Goal: Task Accomplishment & Management: Complete application form

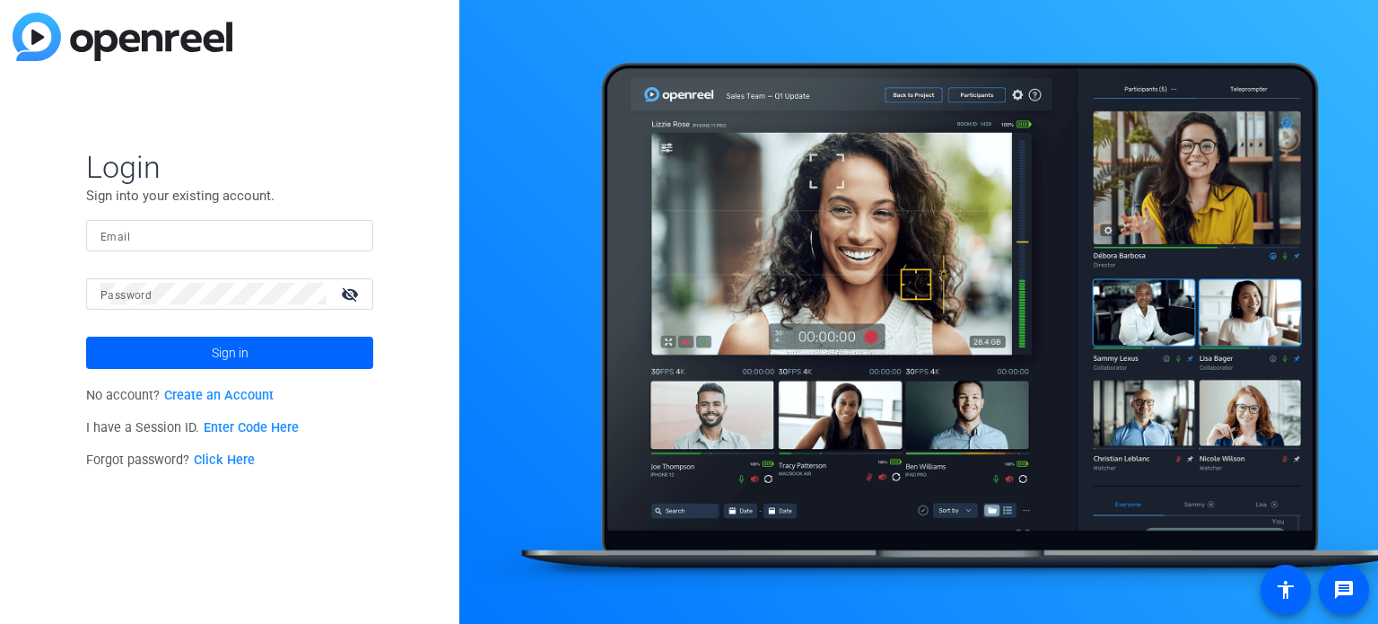
click at [223, 236] on input "Email" at bounding box center [230, 235] width 258 height 22
type input "[PERSON_NAME][EMAIL_ADDRESS][PERSON_NAME][PERSON_NAME][DOMAIN_NAME]"
click at [86, 337] on button "Sign in" at bounding box center [229, 353] width 287 height 32
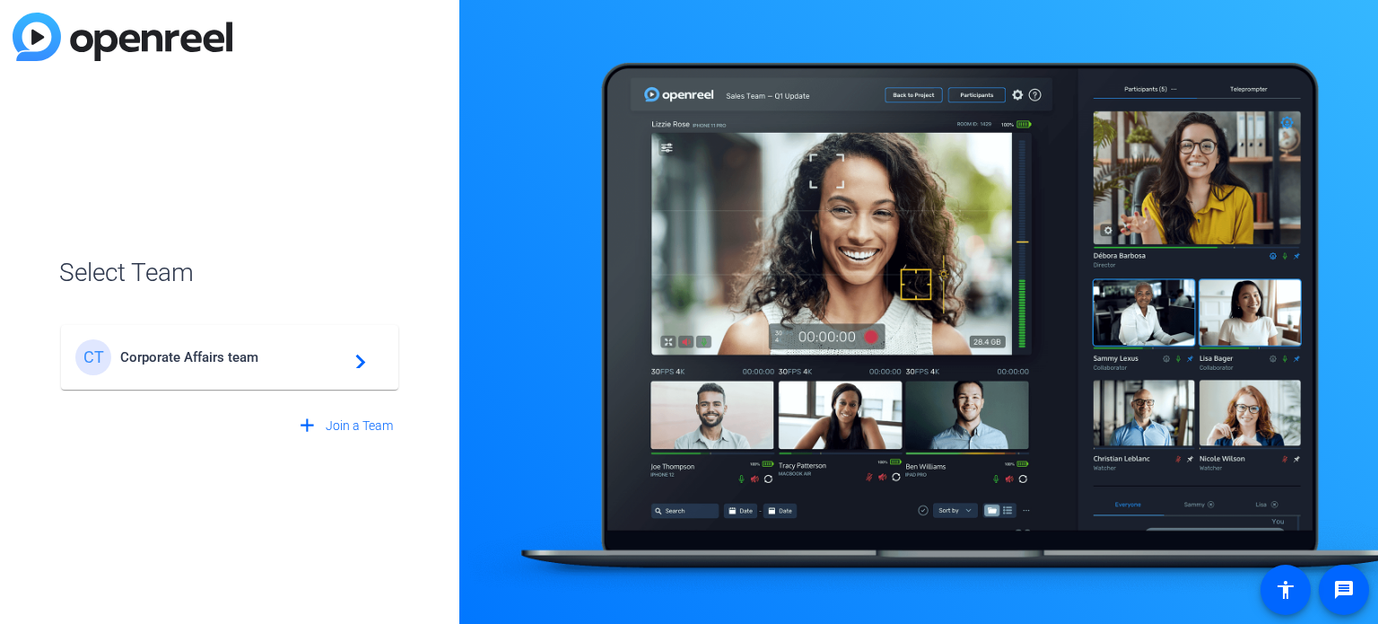
click at [233, 346] on div "CT Corporate Affairs team navigate_next" at bounding box center [229, 357] width 309 height 36
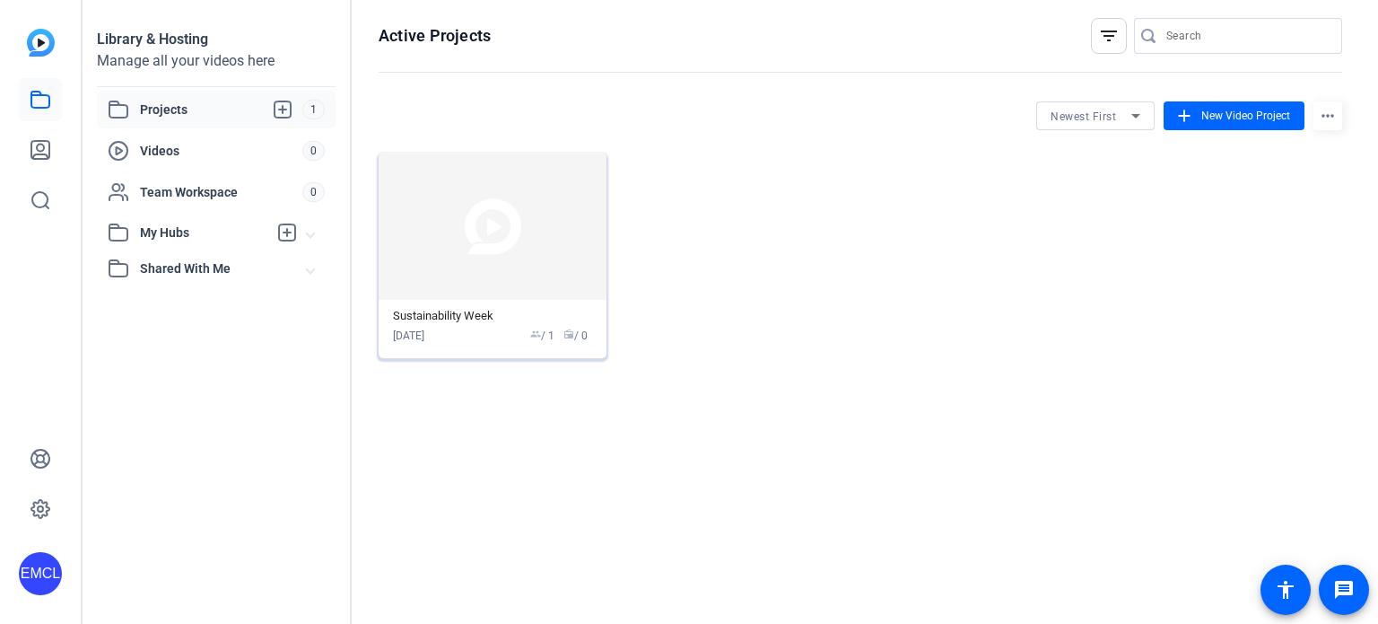
click at [490, 315] on div "Sustainability Week" at bounding box center [492, 316] width 199 height 14
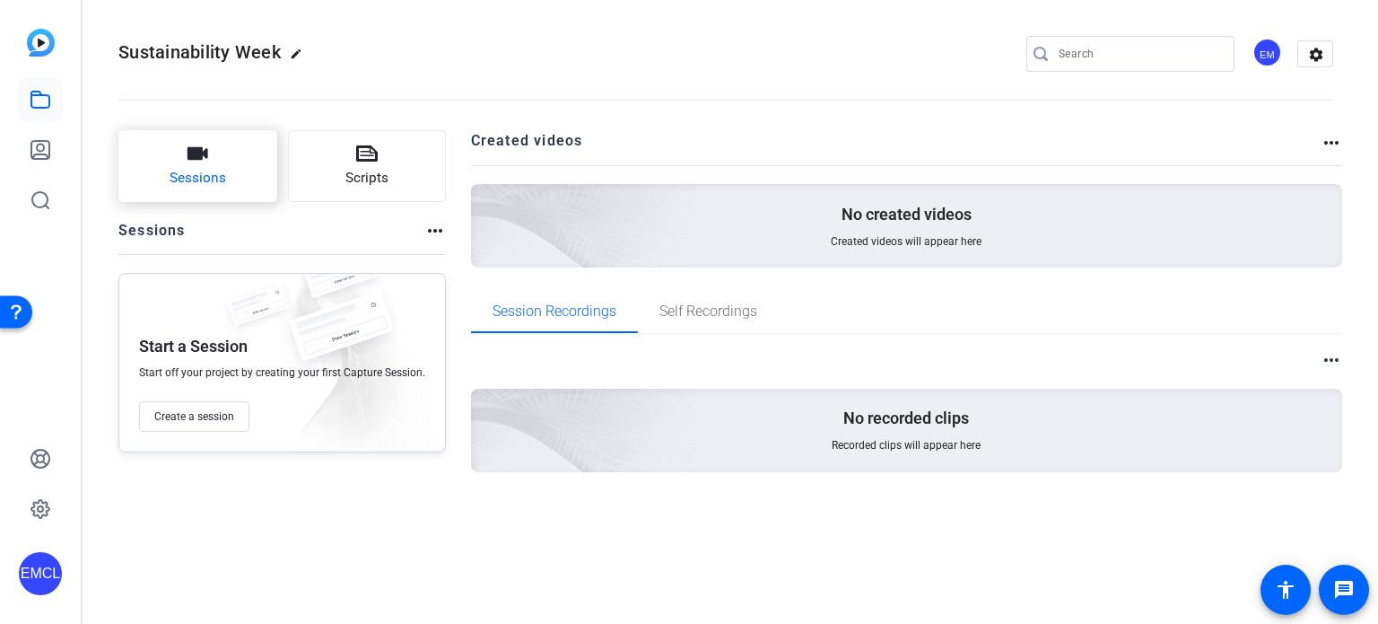
click at [194, 179] on span "Sessions" at bounding box center [198, 178] width 57 height 21
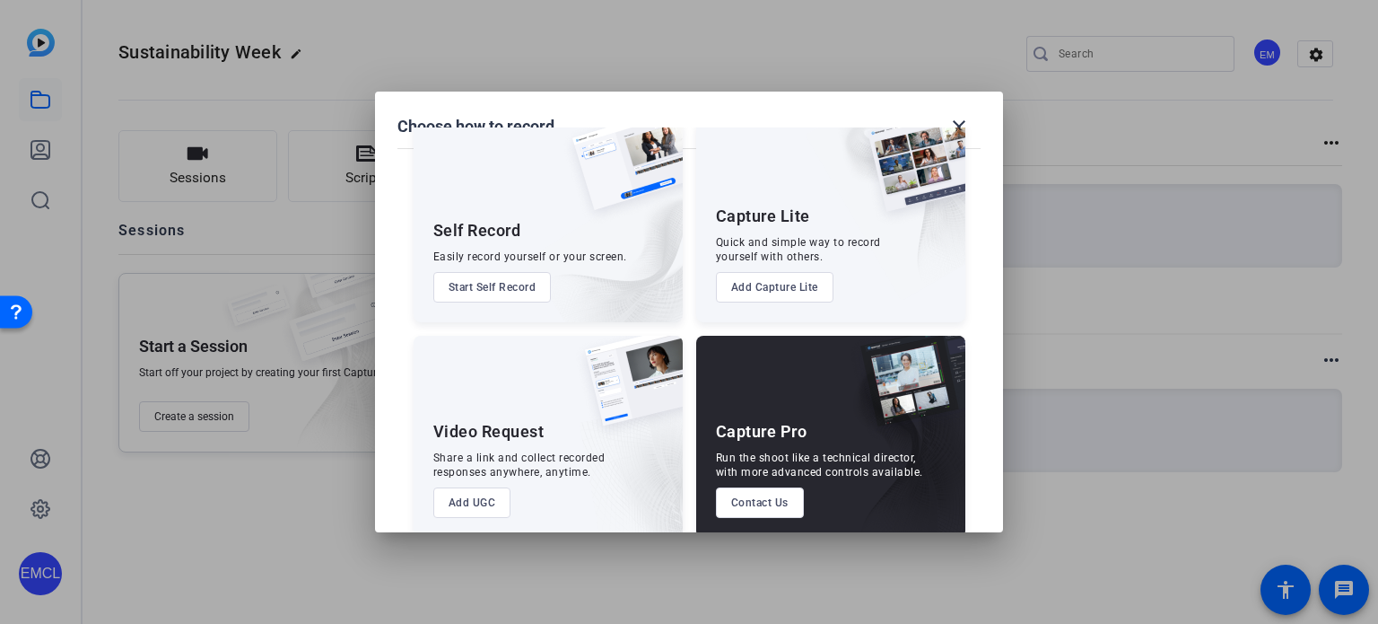
scroll to position [65, 0]
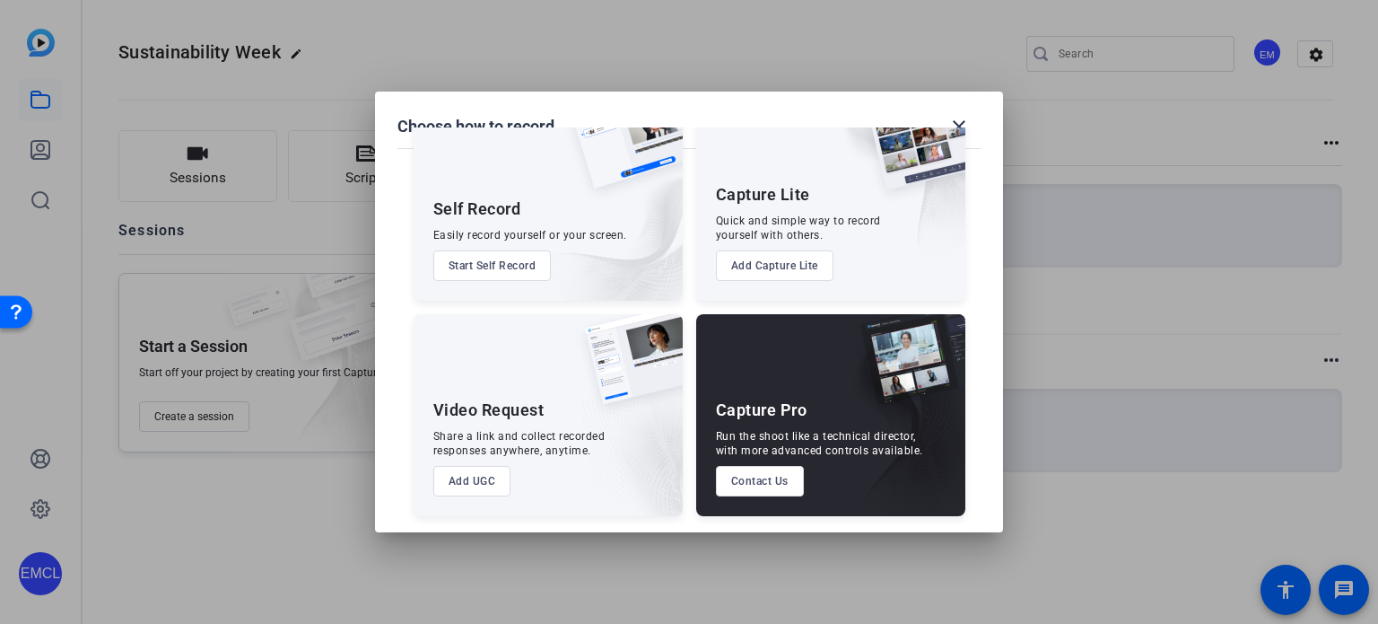
click at [492, 490] on button "Add UGC" at bounding box center [472, 481] width 78 height 31
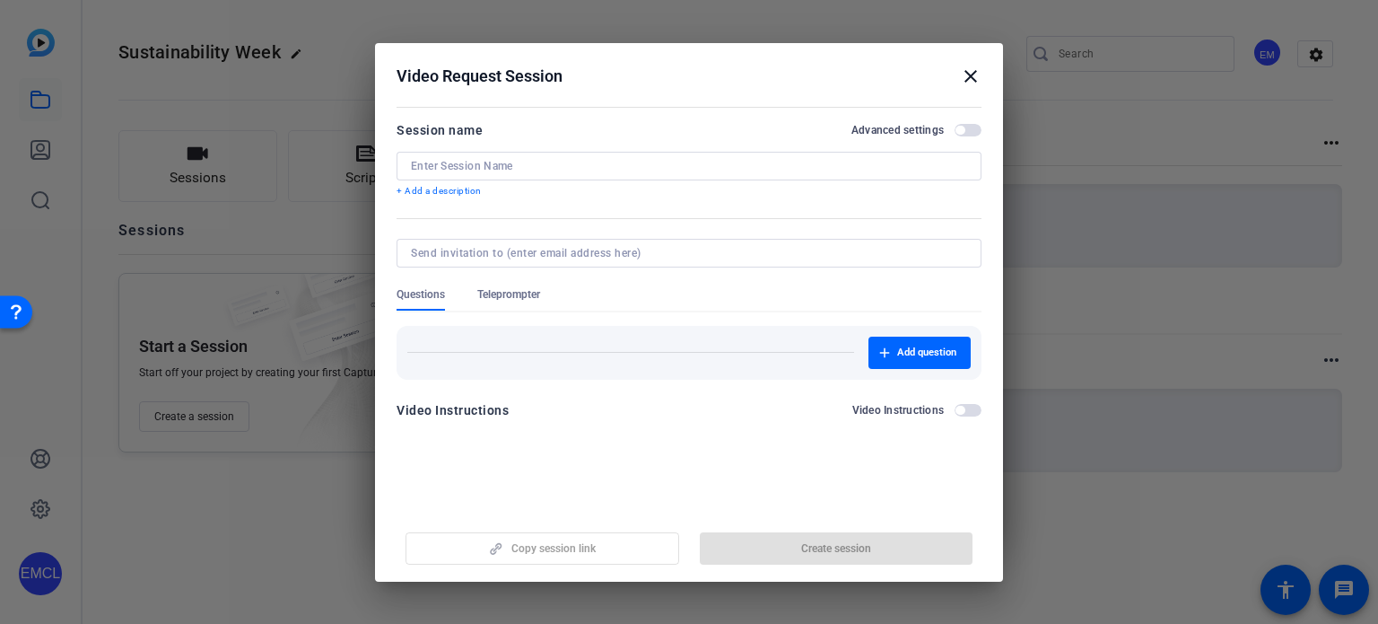
click at [453, 162] on input at bounding box center [689, 166] width 556 height 14
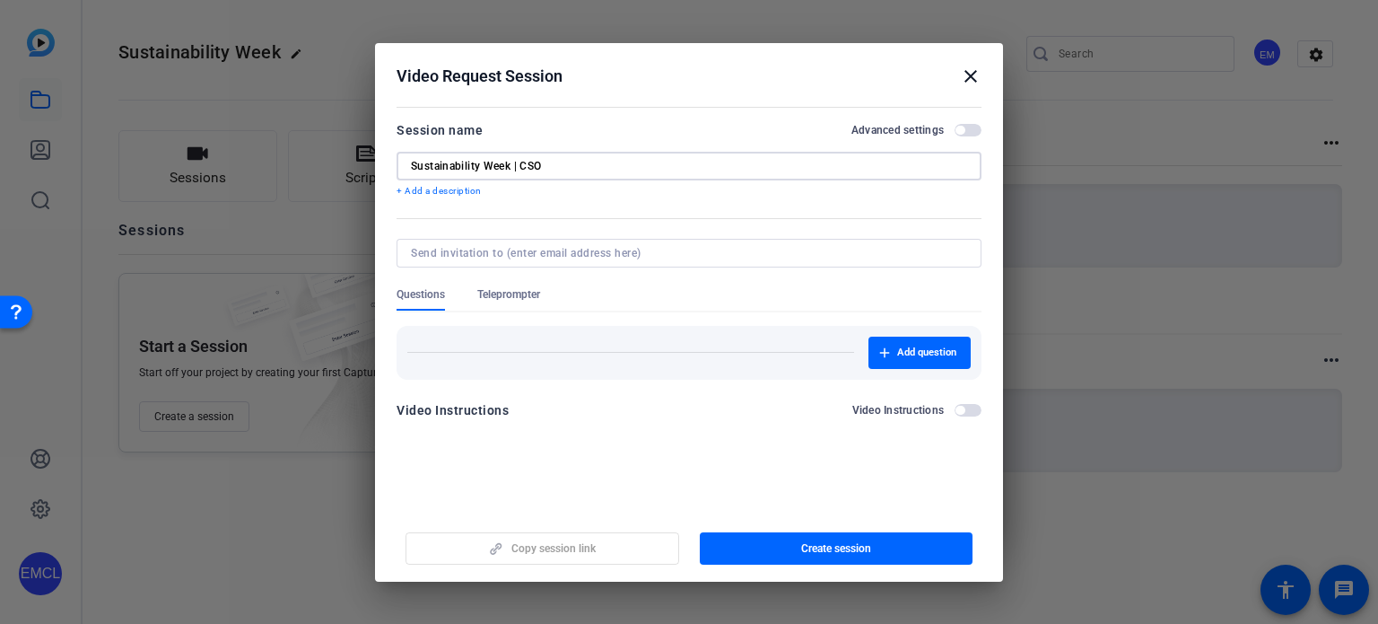
type input "Sustainability Week | CSO"
click at [449, 249] on input at bounding box center [685, 253] width 549 height 14
type input "[PERSON_NAME][EMAIL_ADDRESS][PERSON_NAME][DOMAIN_NAME]"
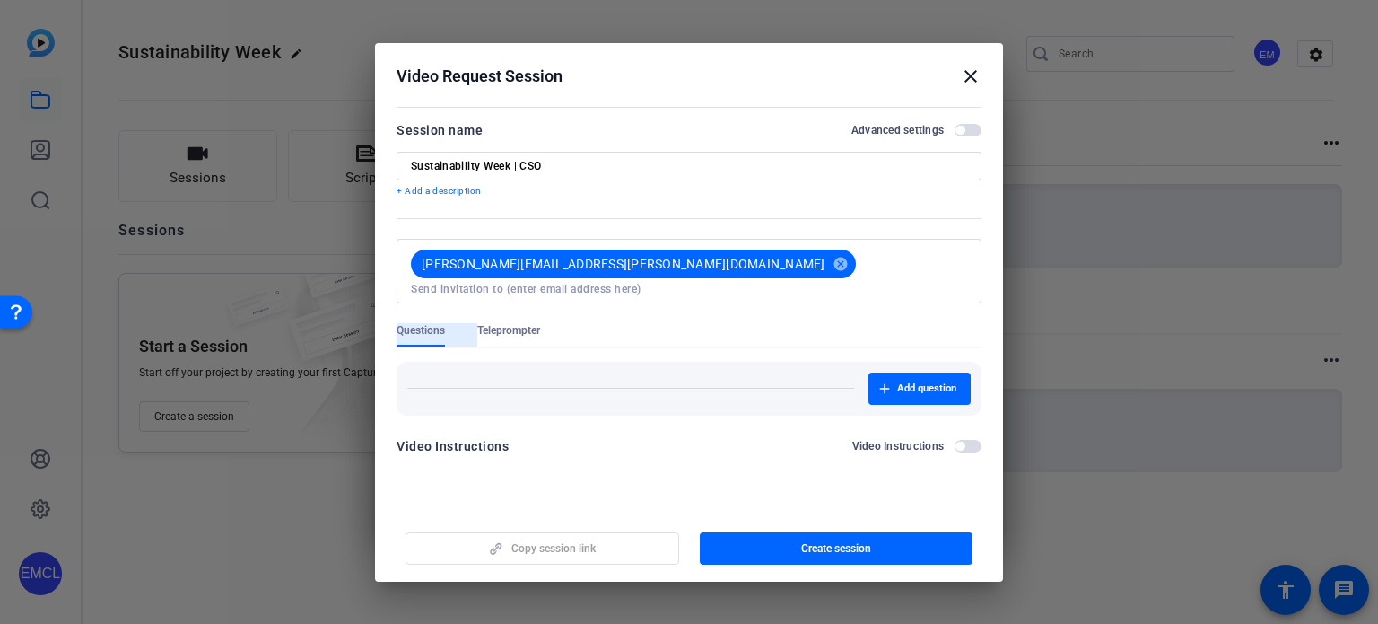
click at [669, 281] on div "[PERSON_NAME][EMAIL_ADDRESS][PERSON_NAME][DOMAIN_NAME] cancel" at bounding box center [689, 271] width 556 height 65
type input "begona"
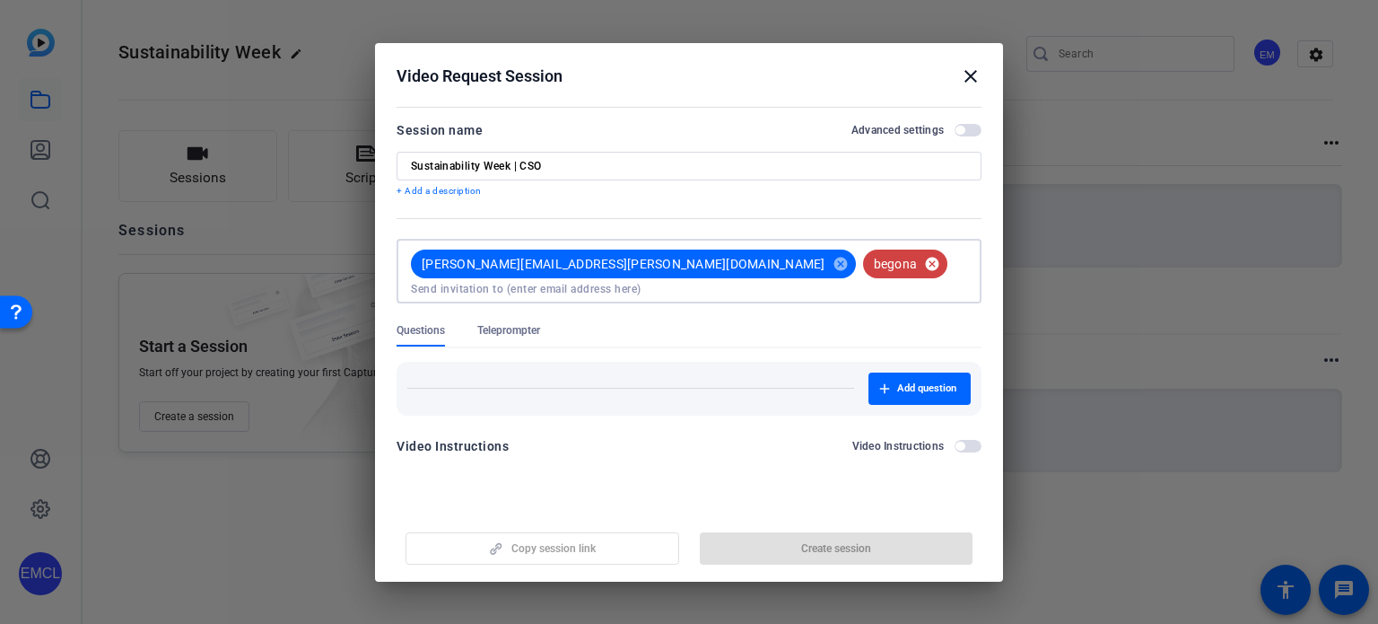
click at [917, 262] on mat-icon "cancel" at bounding box center [932, 264] width 31 height 16
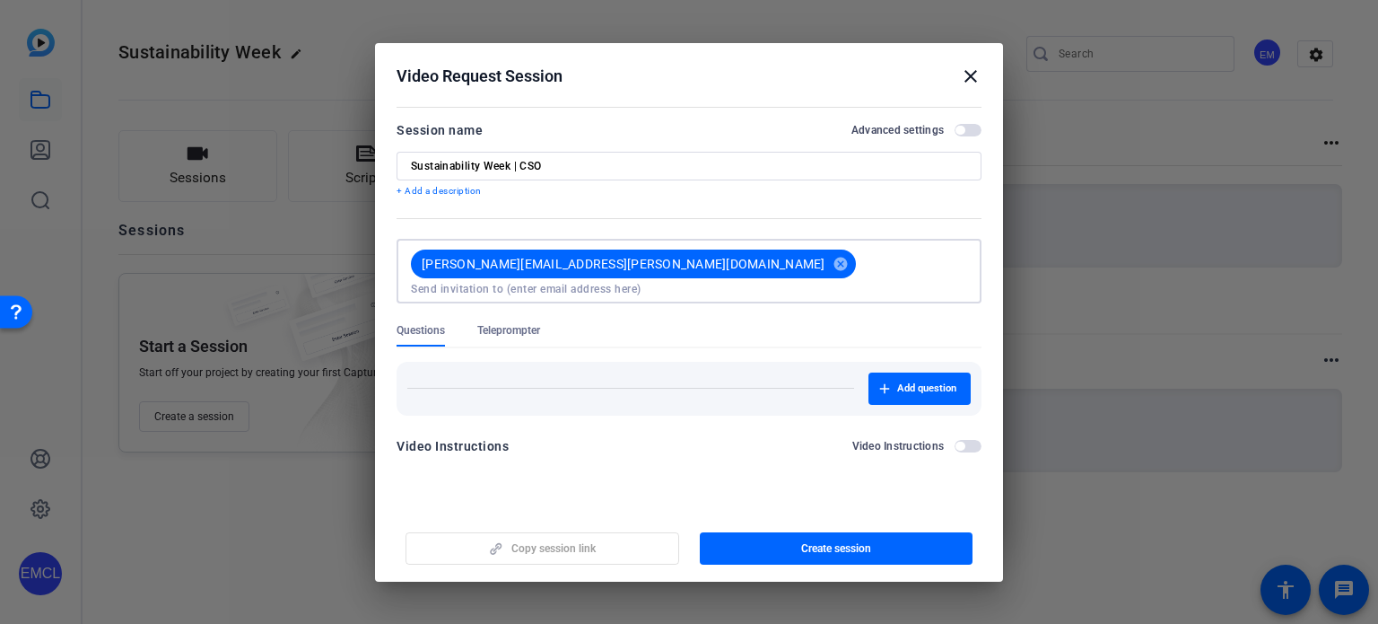
click at [649, 282] on input at bounding box center [689, 289] width 556 height 14
paste input "[EMAIL_ADDRESS][PERSON_NAME][DOMAIN_NAME]"
click at [752, 282] on input "[EMAIL_ADDRESS][PERSON_NAME][DOMAIN_NAME]" at bounding box center [689, 289] width 556 height 14
type input "[EMAIL_ADDRESS][PERSON_NAME][DOMAIN_NAME]"
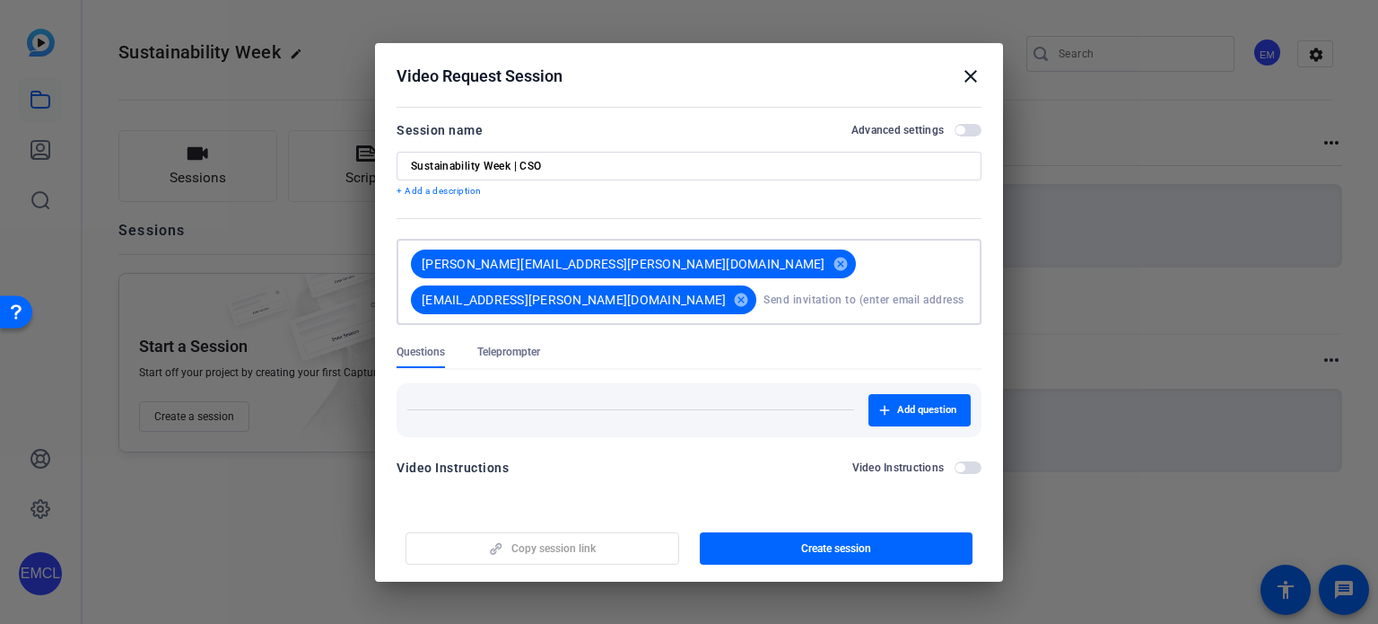
click at [508, 325] on div at bounding box center [689, 335] width 585 height 20
click at [514, 345] on span "Teleprompter" at bounding box center [508, 352] width 63 height 14
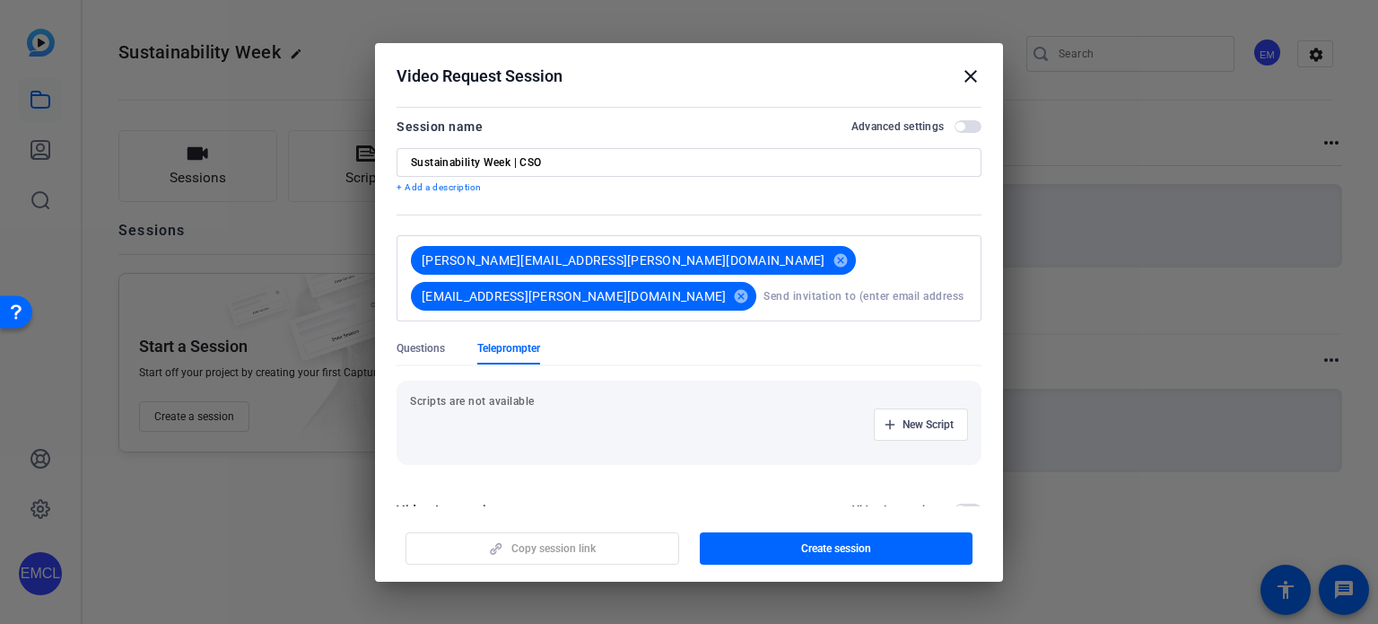
scroll to position [11, 0]
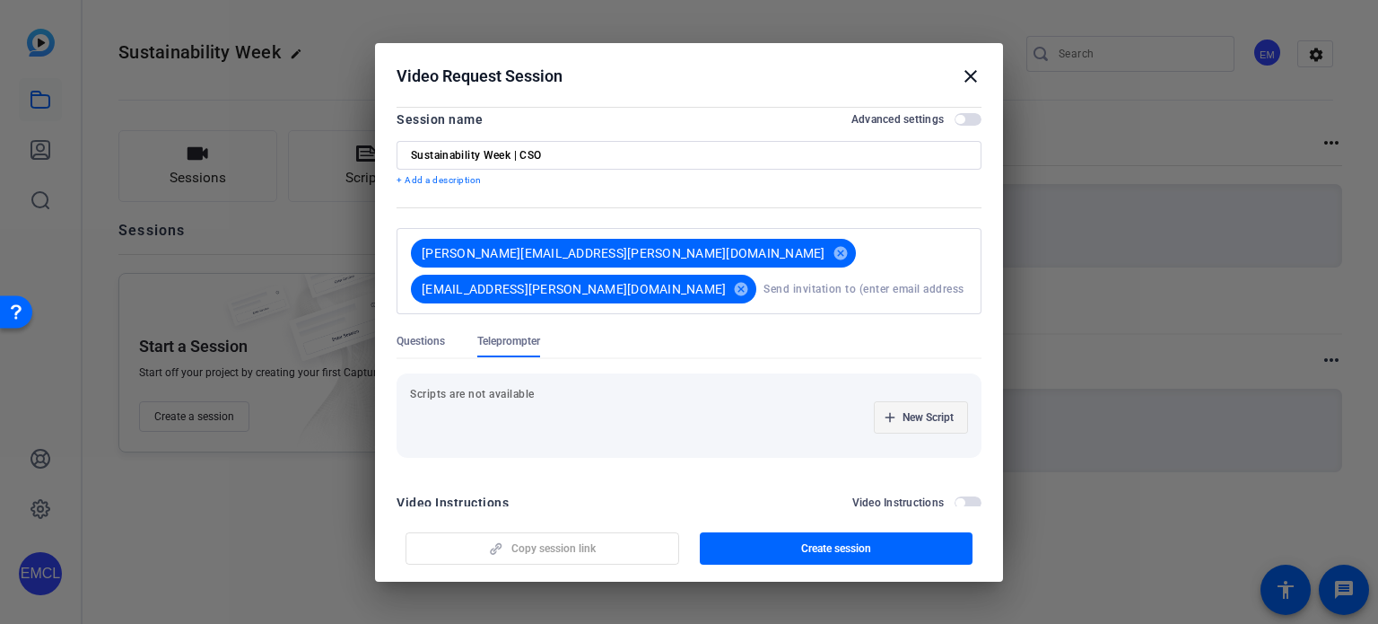
click at [912, 410] on span "New Script" at bounding box center [928, 417] width 51 height 14
click at [461, 410] on input at bounding box center [505, 417] width 162 height 14
type input "M"
click at [444, 410] on input "Scritp" at bounding box center [505, 417] width 162 height 14
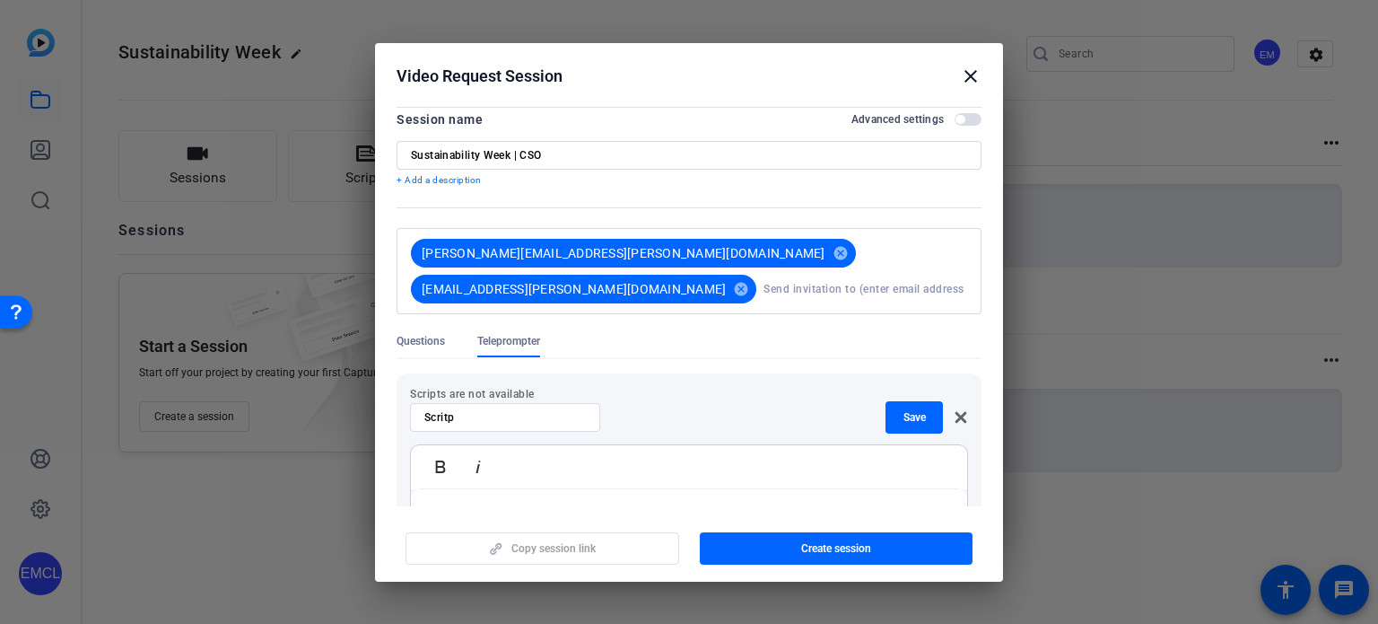
click at [428, 387] on p "Scripts are not available" at bounding box center [689, 394] width 558 height 14
click at [433, 387] on p "Scripts are not available" at bounding box center [689, 394] width 558 height 14
copy p "Scripts"
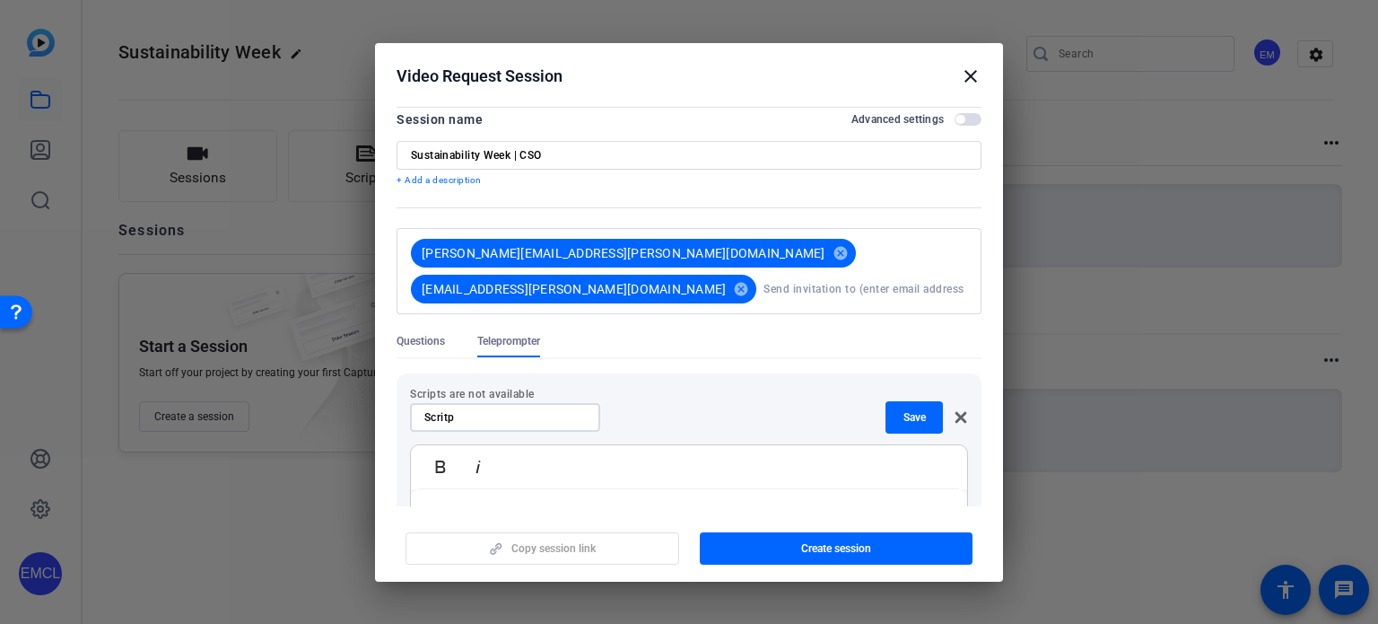
click at [464, 410] on input "Scritp" at bounding box center [505, 417] width 162 height 14
click at [447, 410] on input "Scritp" at bounding box center [505, 417] width 162 height 14
paste input "pts"
type input "Script"
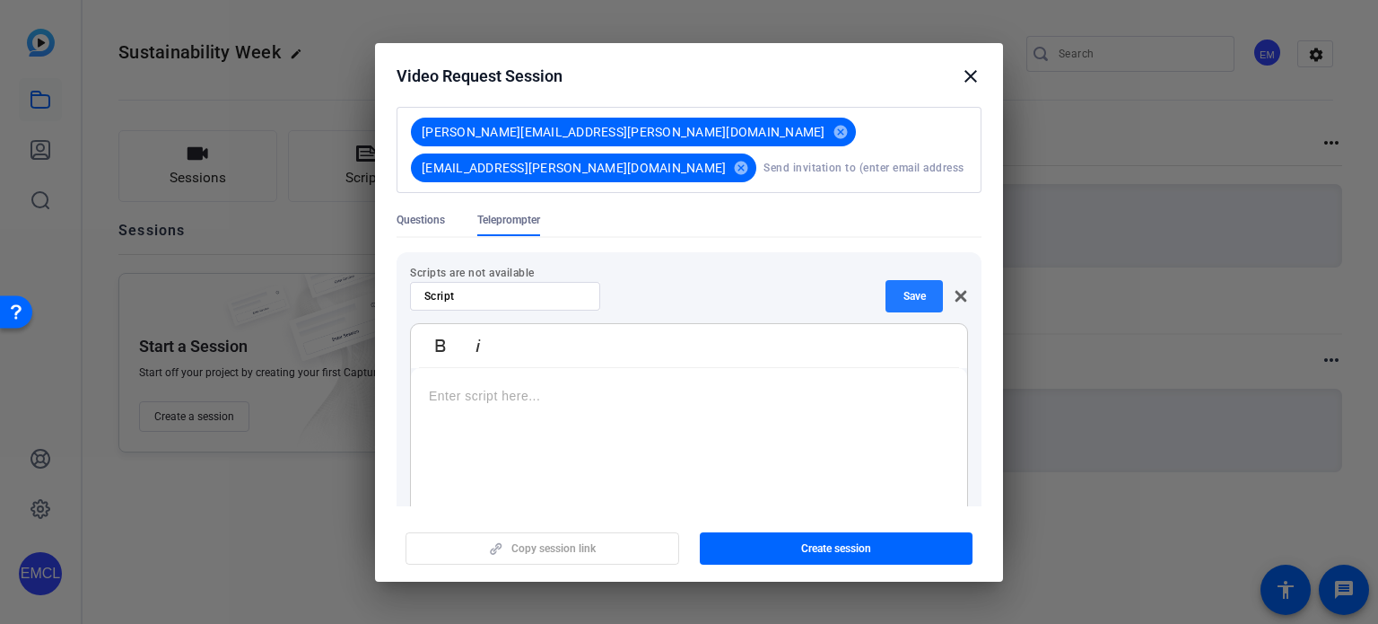
scroll to position [280, 0]
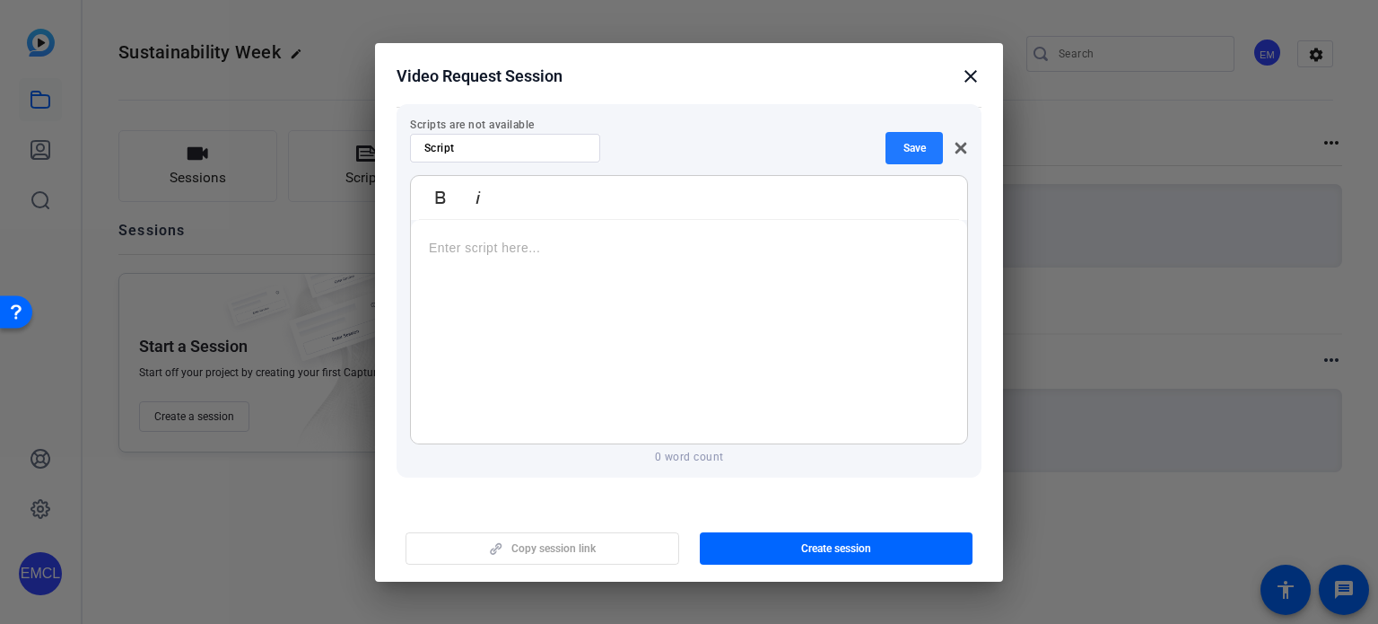
click at [453, 223] on div at bounding box center [689, 332] width 556 height 224
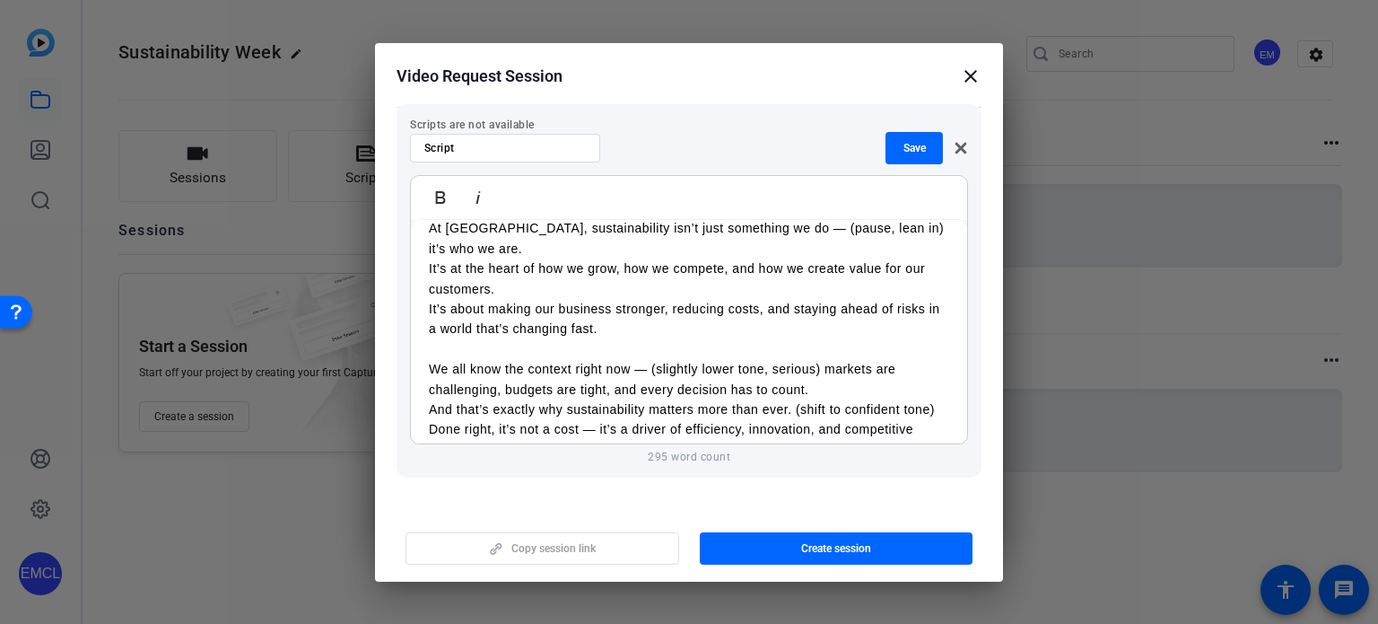
scroll to position [0, 0]
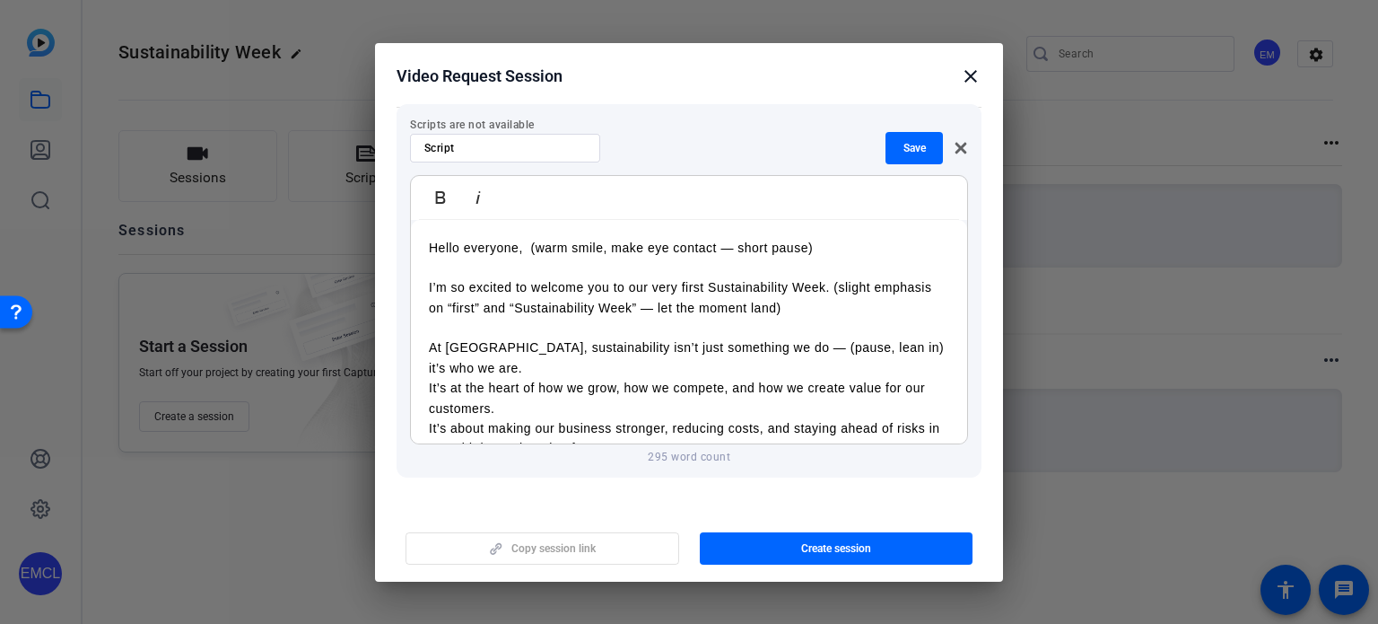
drag, startPoint x: 551, startPoint y: 213, endPoint x: 818, endPoint y: 207, distance: 267.5
click at [818, 238] on p "Hello everyone, (warm smile, make eye contact — short pause) I’m so excited to …" at bounding box center [689, 620] width 521 height 764
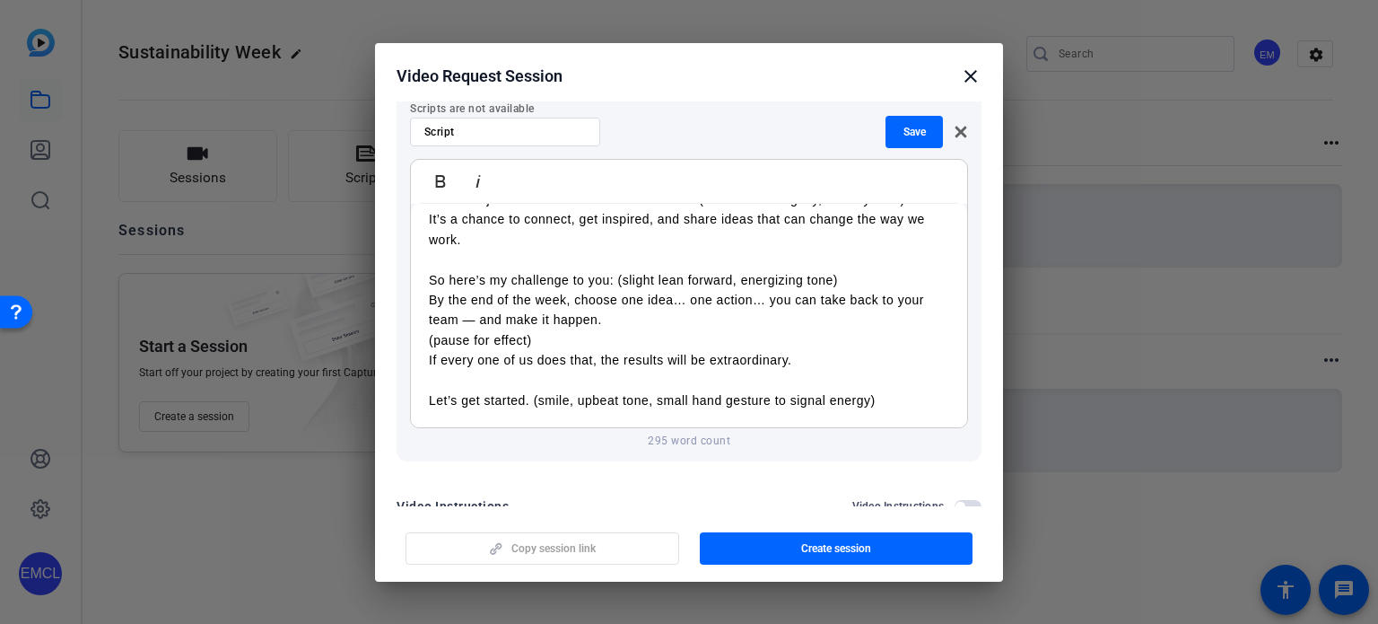
scroll to position [300, 0]
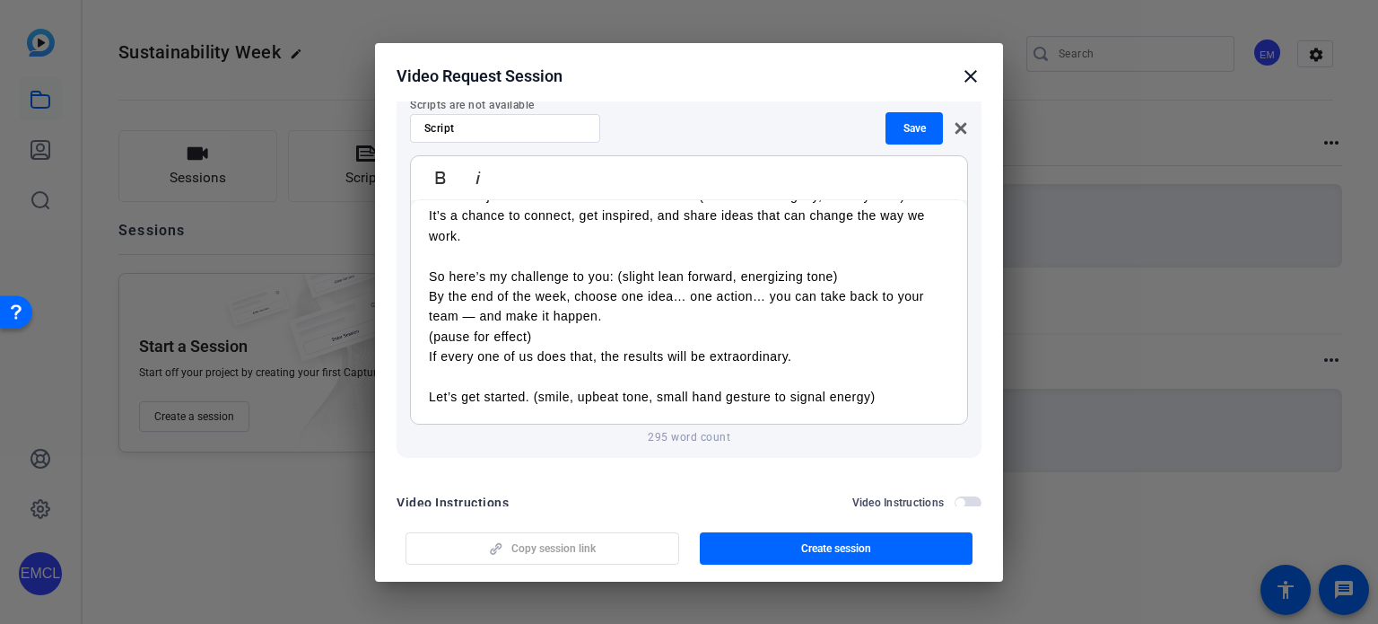
click at [944, 495] on label "Video Instructions" at bounding box center [904, 502] width 103 height 14
click at [955, 496] on button "Video Instructions" at bounding box center [968, 502] width 27 height 13
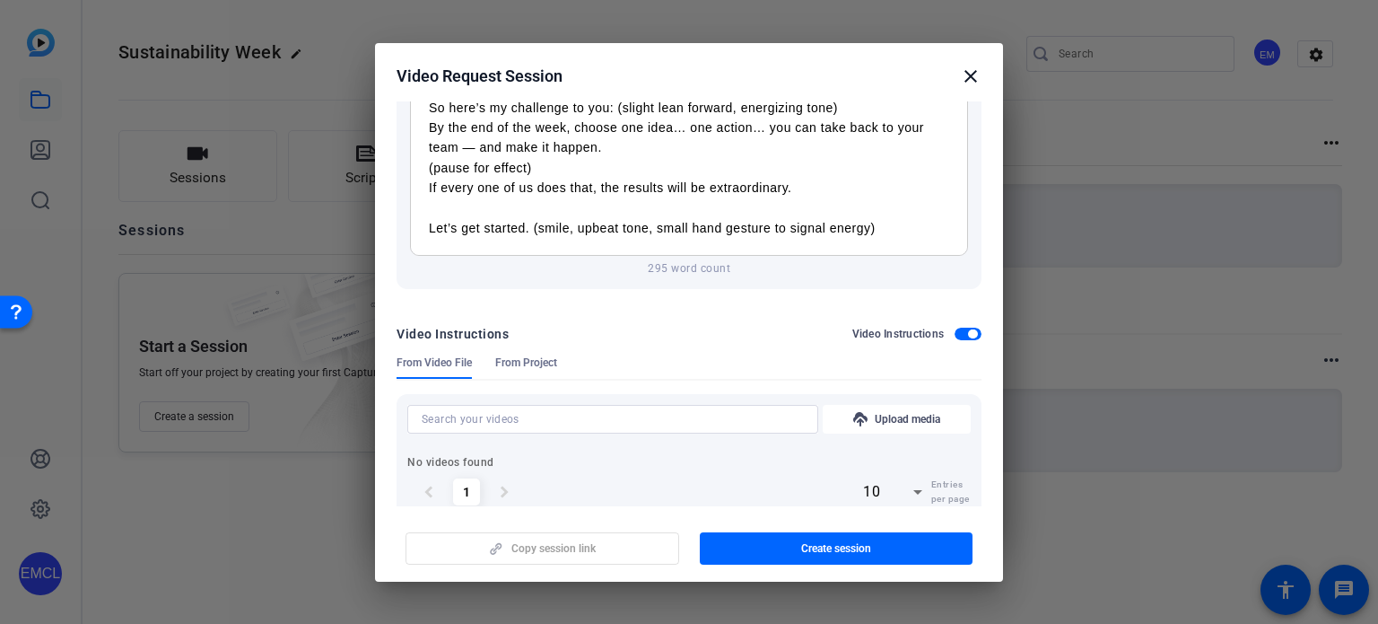
scroll to position [469, 0]
click at [520, 354] on span "From Project" at bounding box center [526, 365] width 62 height 23
click at [438, 354] on span "From Video File" at bounding box center [434, 361] width 75 height 14
click at [959, 326] on div "Video Instructions" at bounding box center [918, 333] width 130 height 14
click at [957, 327] on span "button" at bounding box center [968, 333] width 27 height 13
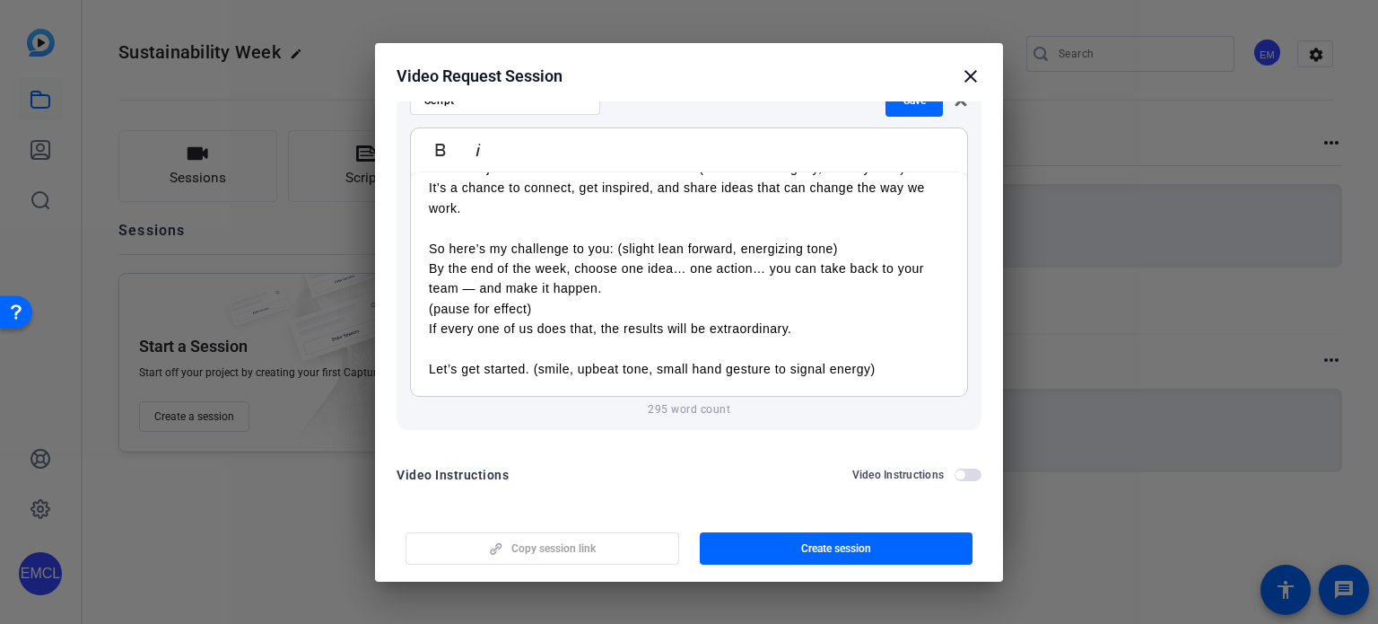
scroll to position [300, 0]
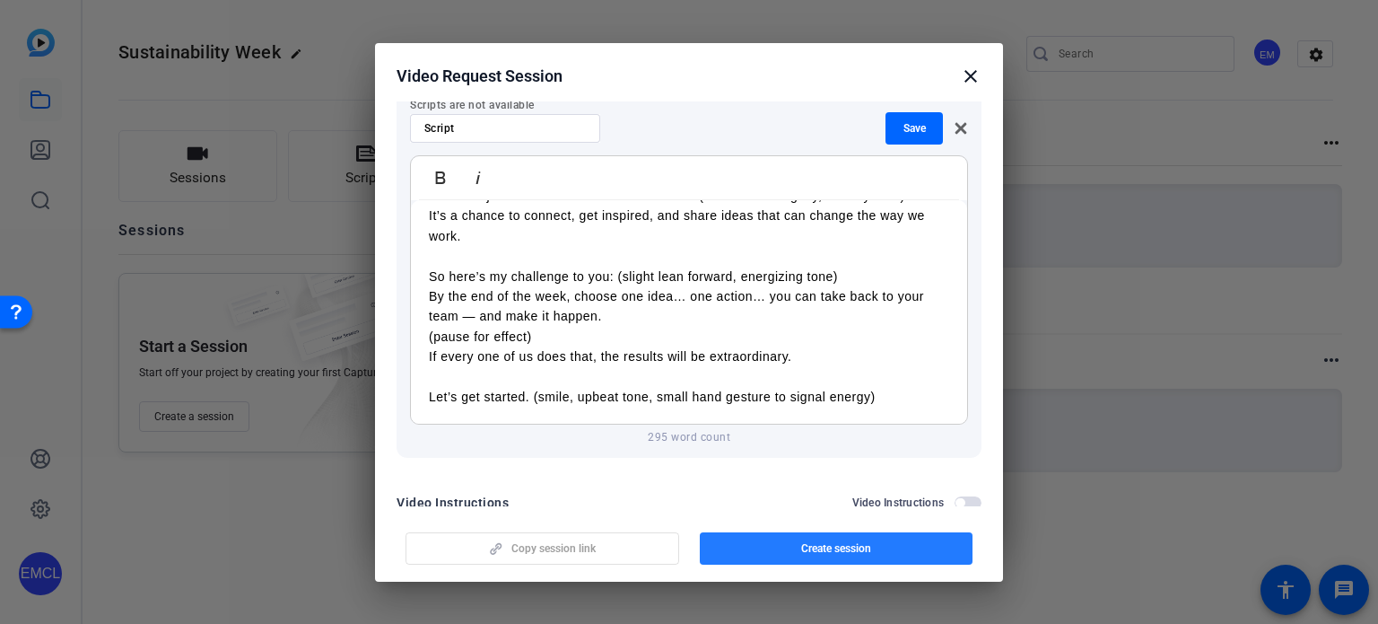
click at [761, 550] on span "button" at bounding box center [837, 548] width 274 height 43
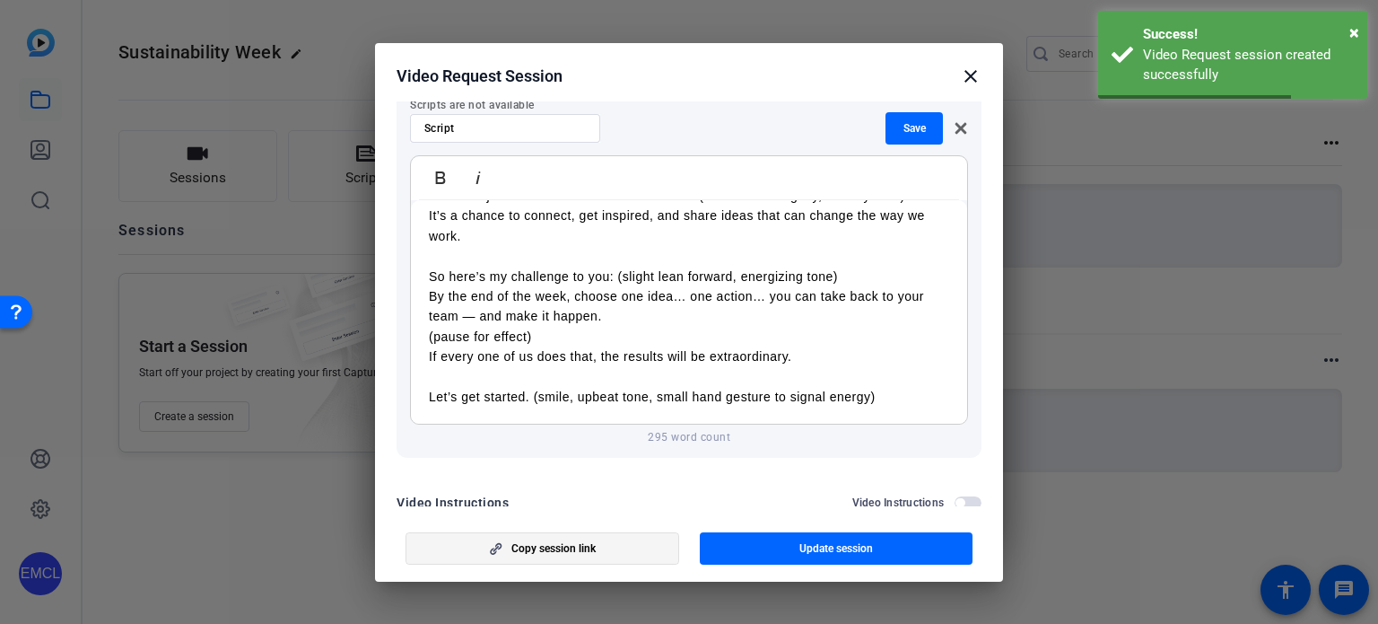
click at [553, 547] on span "Copy session link" at bounding box center [554, 548] width 84 height 14
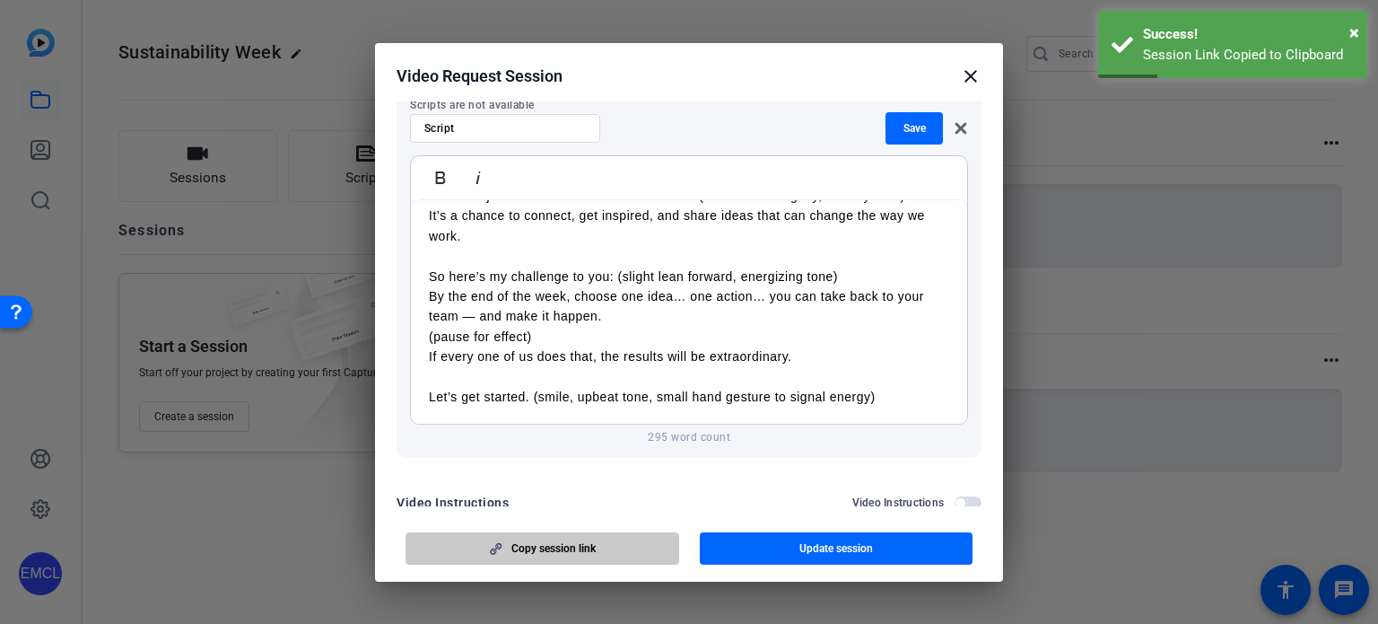
click at [612, 540] on span "button" at bounding box center [543, 548] width 272 height 43
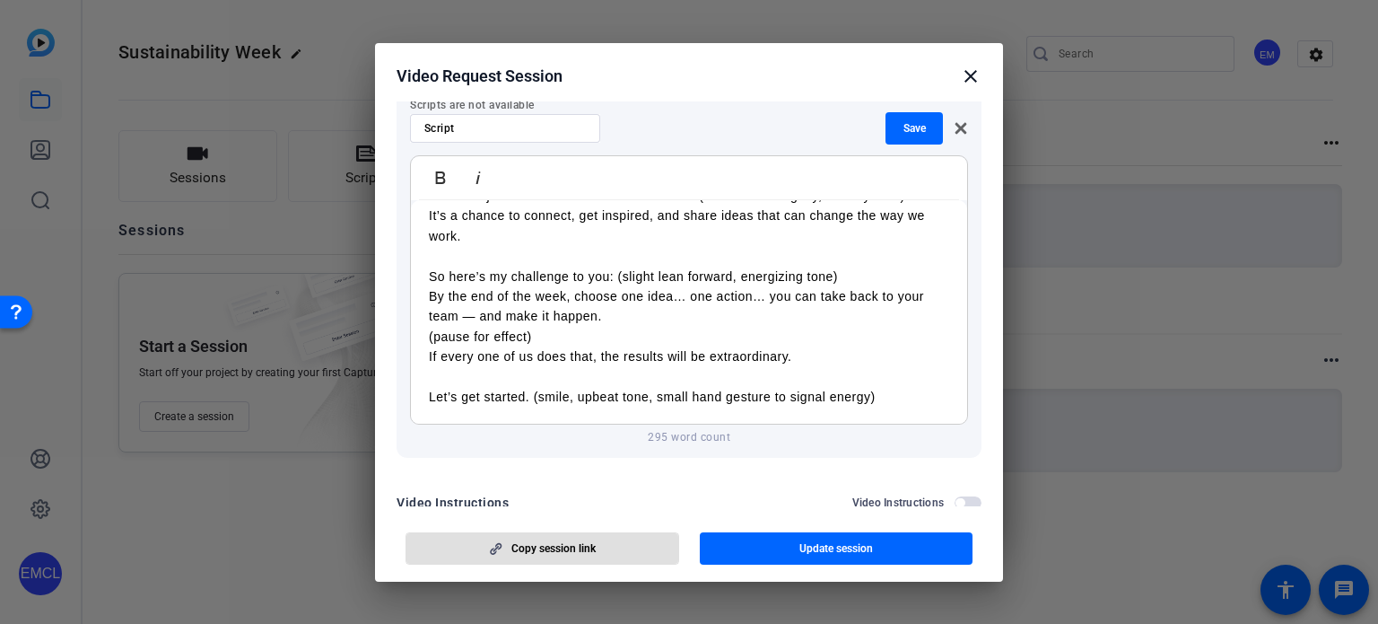
click at [973, 71] on mat-icon "close" at bounding box center [971, 77] width 22 height 22
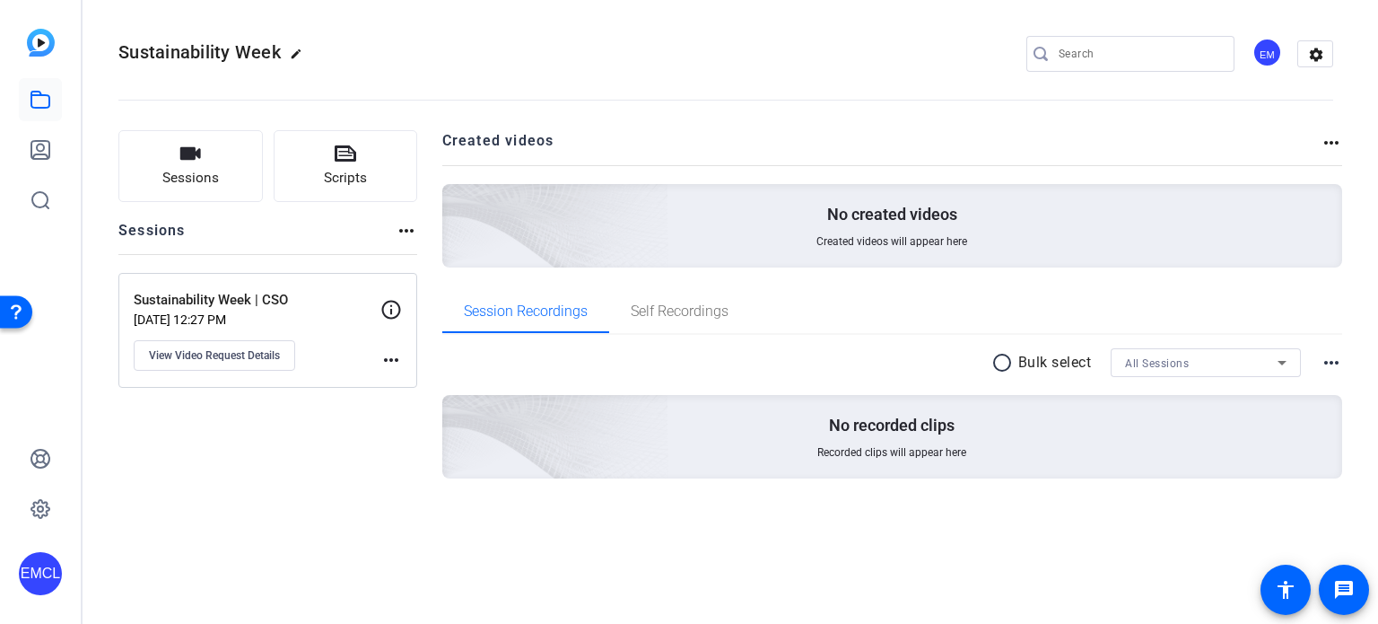
click at [289, 315] on p "[DATE] 12:27 PM" at bounding box center [257, 319] width 247 height 14
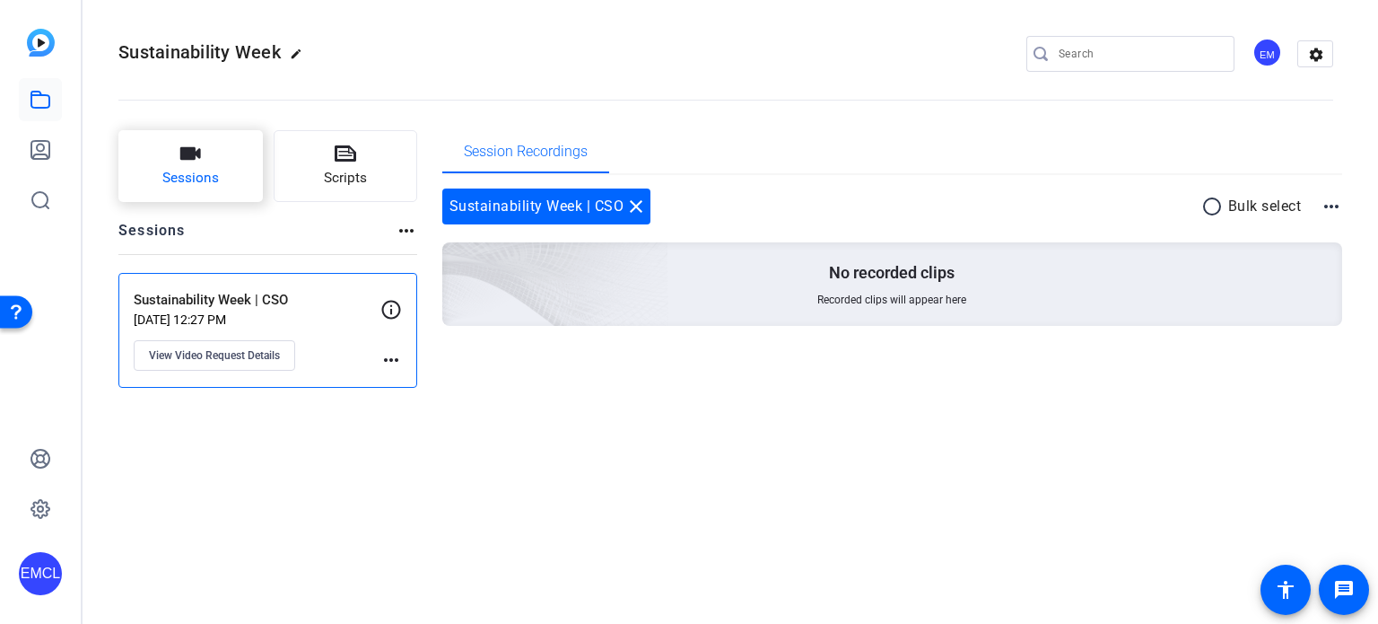
click at [161, 147] on button "Sessions" at bounding box center [190, 166] width 144 height 72
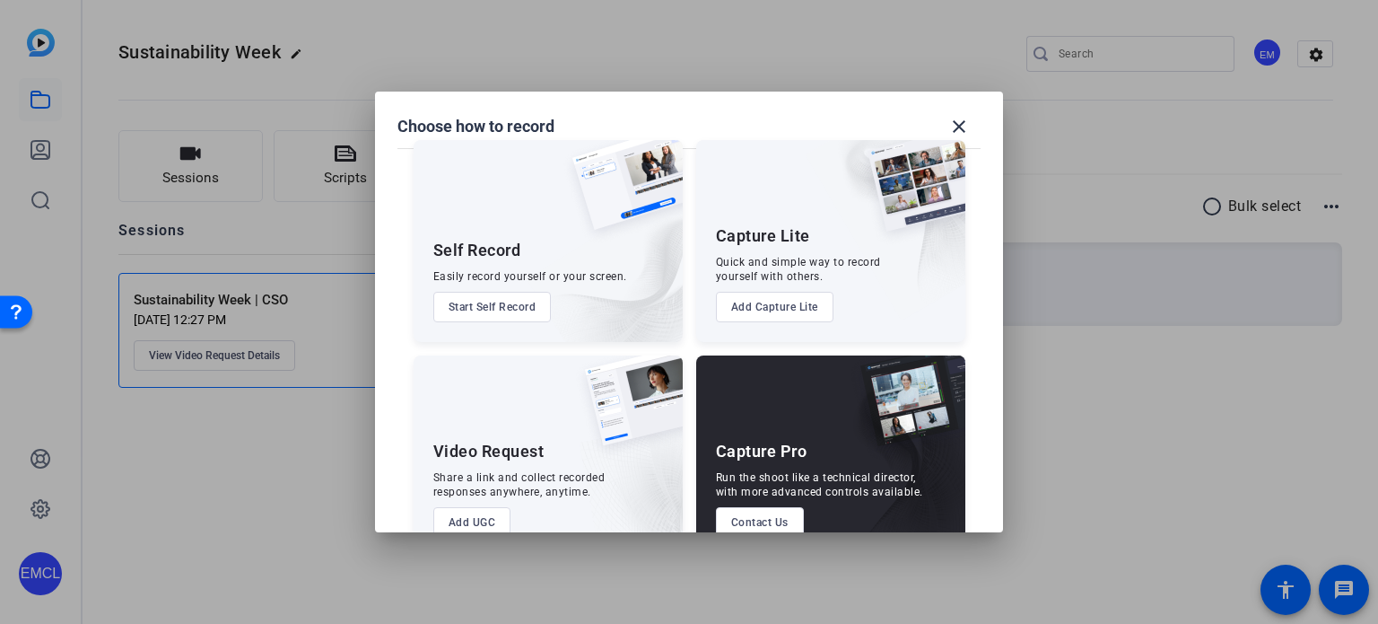
scroll to position [65, 0]
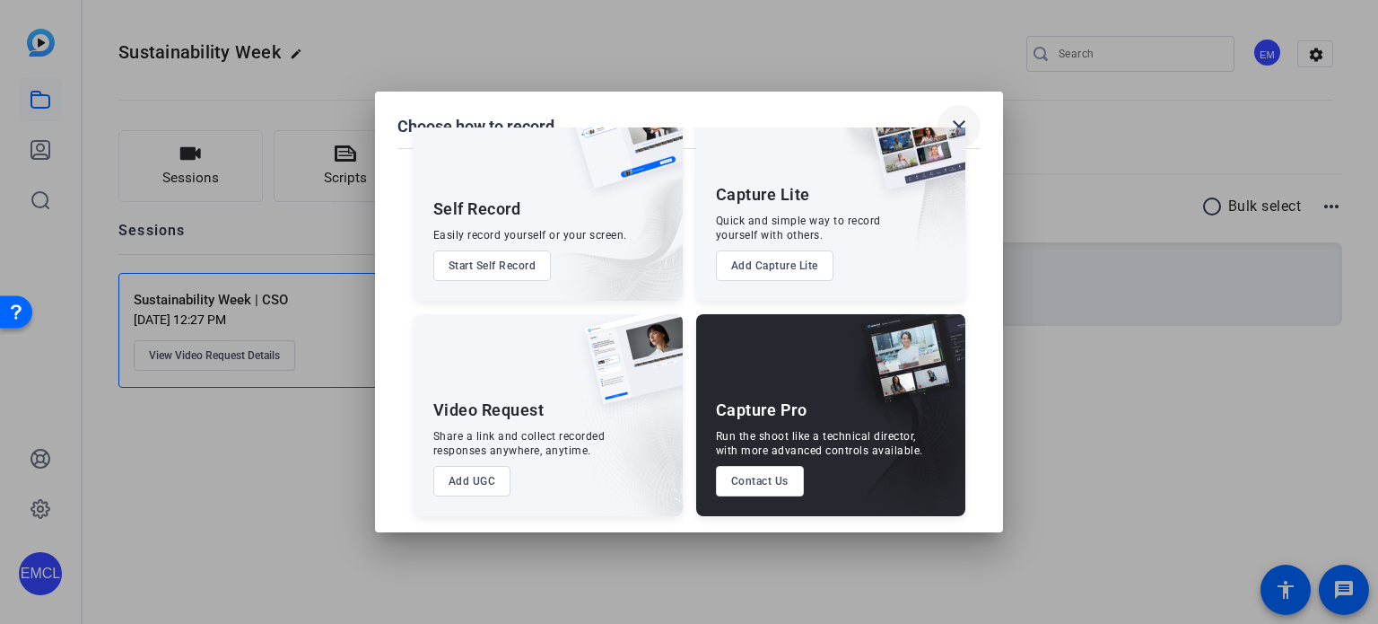
click at [960, 126] on mat-icon "close" at bounding box center [960, 127] width 22 height 22
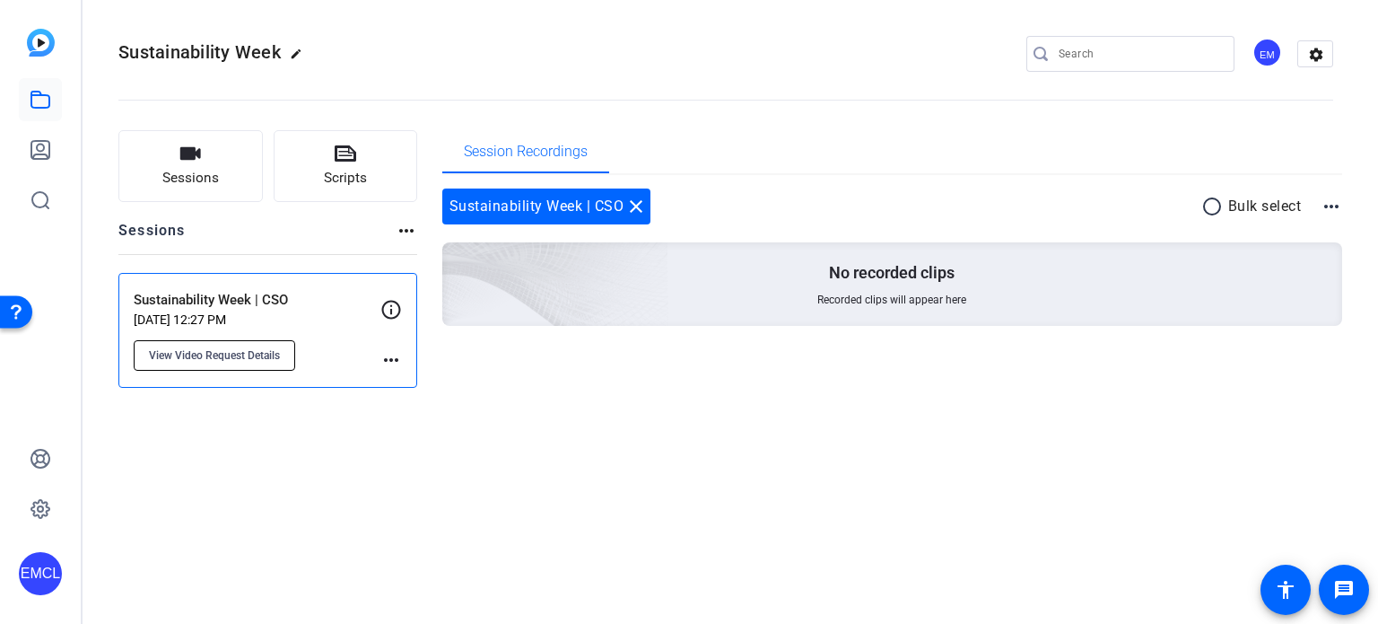
click at [273, 358] on span "View Video Request Details" at bounding box center [214, 355] width 131 height 14
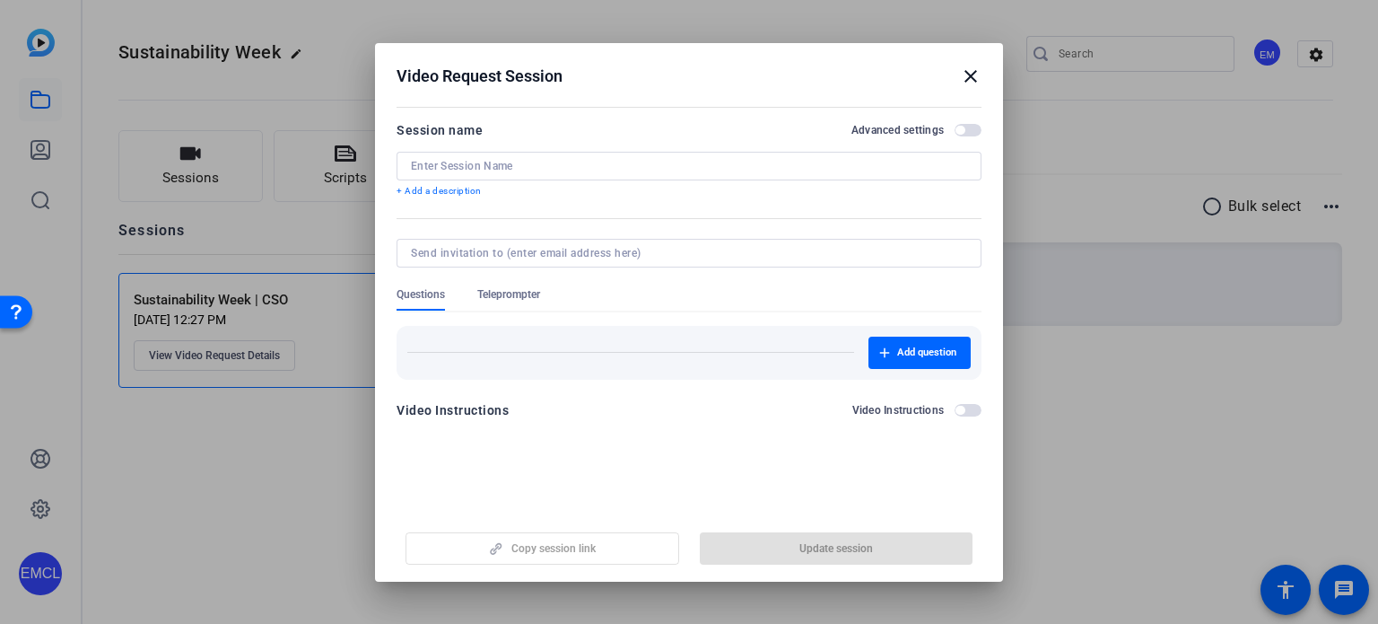
type input "Sustainability Week | CSO"
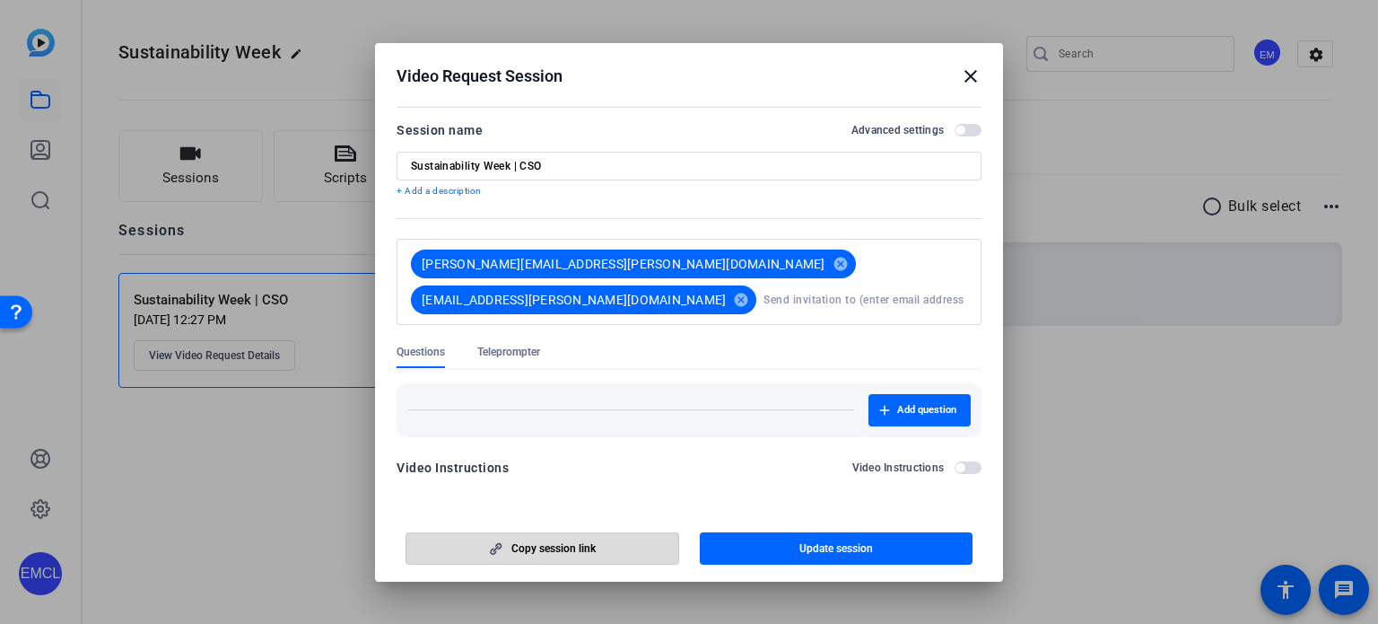
click at [619, 556] on span "button" at bounding box center [543, 548] width 272 height 43
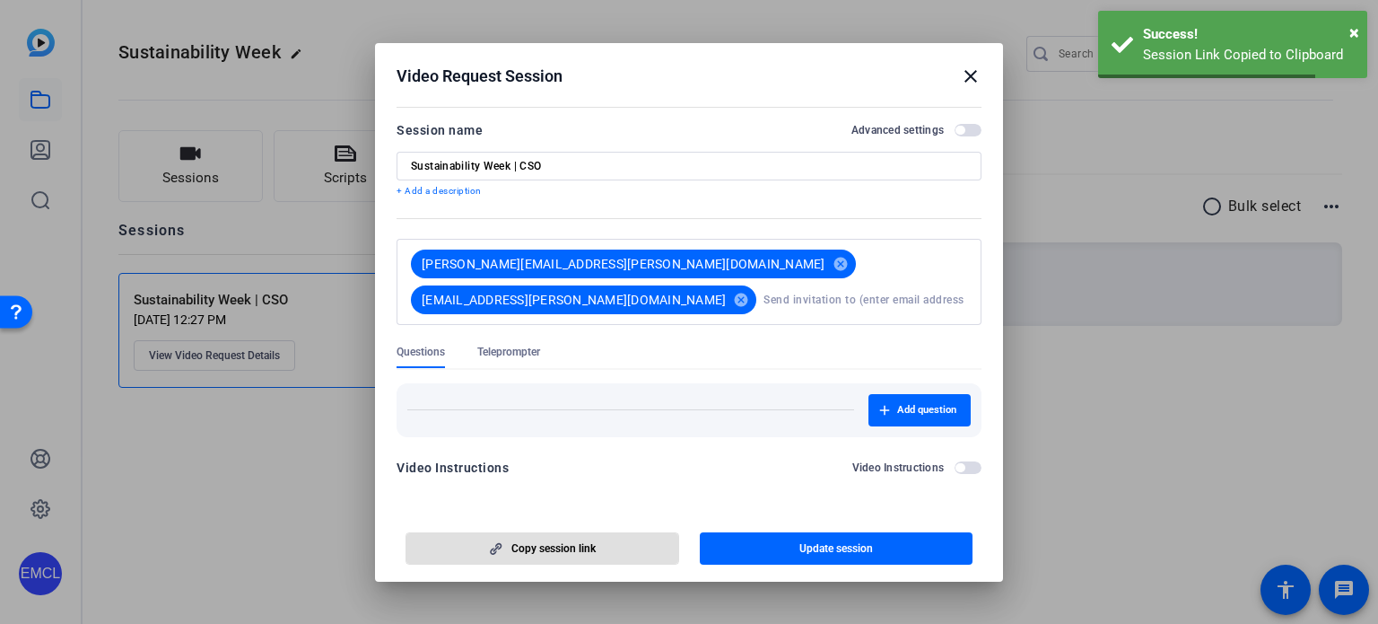
click at [962, 69] on mat-icon "close" at bounding box center [971, 77] width 22 height 22
